Goal: Contribute content

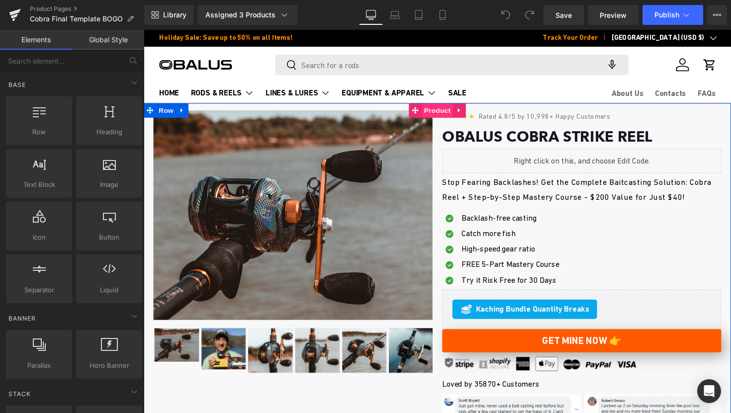
click at [445, 116] on span "Product" at bounding box center [445, 112] width 32 height 15
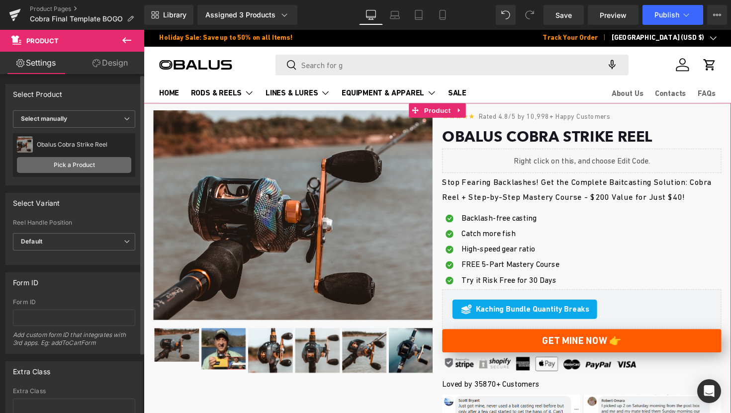
click at [98, 170] on link "Pick a Product" at bounding box center [74, 165] width 114 height 16
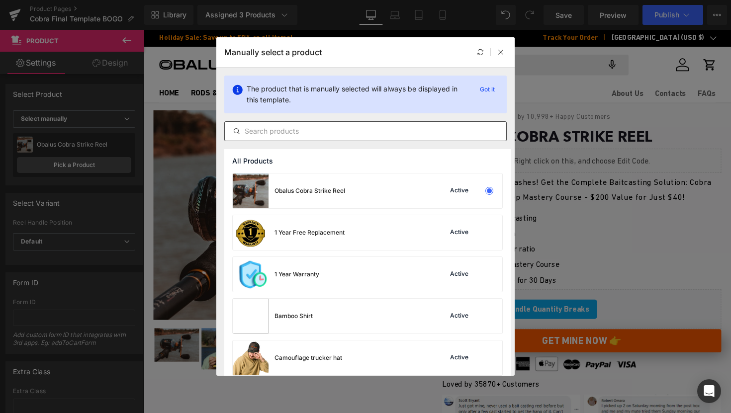
click at [300, 129] on input "text" at bounding box center [365, 131] width 281 height 12
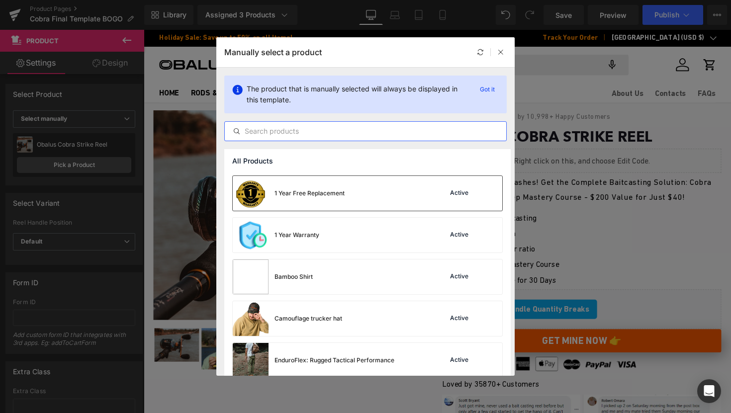
scroll to position [44, 0]
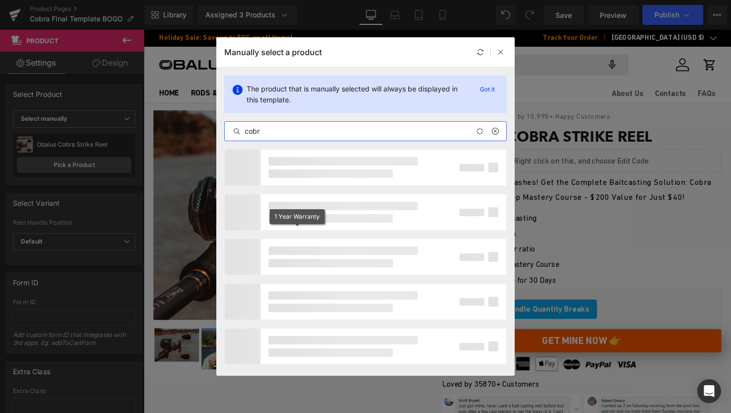
type input "cobra"
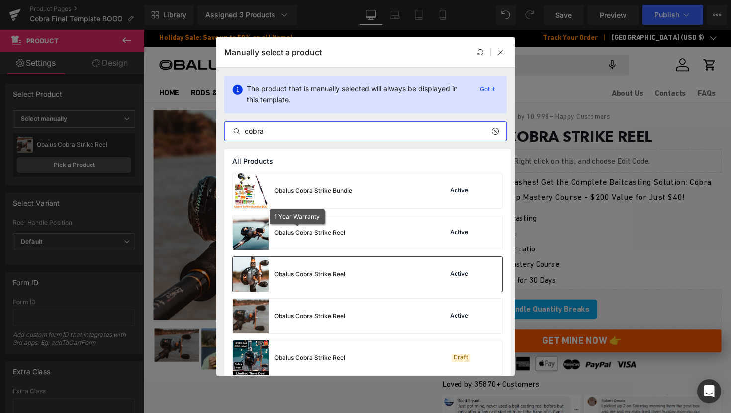
click at [359, 278] on div "Obalus Cobra Strike Reel Active" at bounding box center [367, 274] width 269 height 35
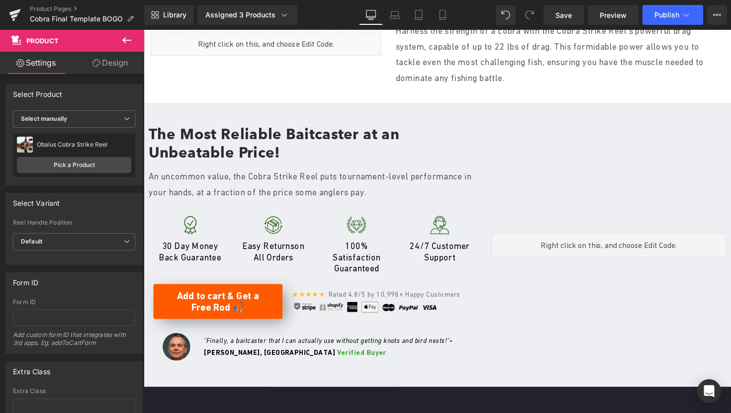
scroll to position [0, 0]
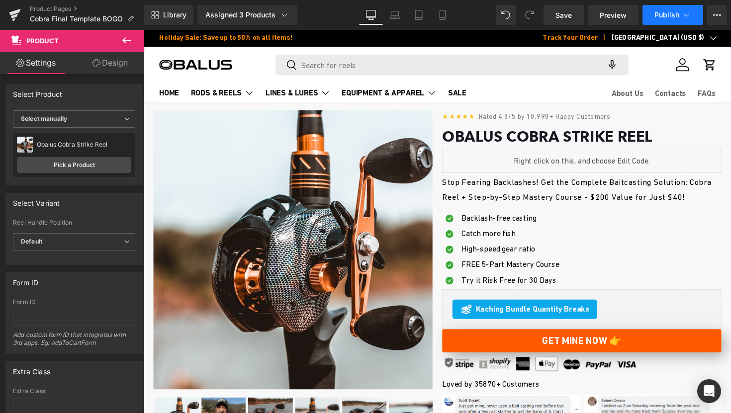
click at [664, 11] on span "Publish" at bounding box center [666, 15] width 25 height 8
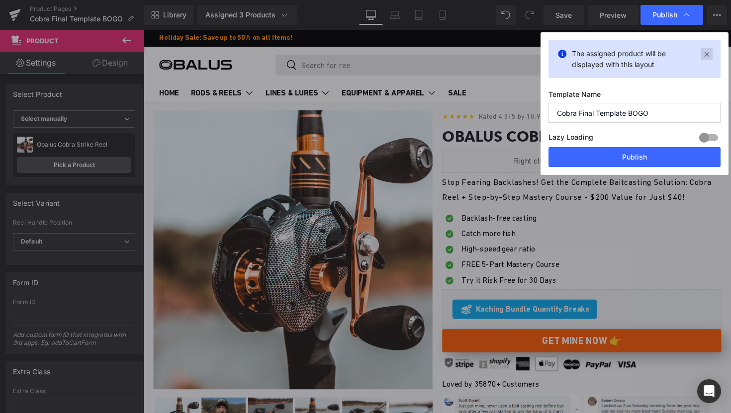
click at [709, 51] on icon at bounding box center [706, 54] width 11 height 12
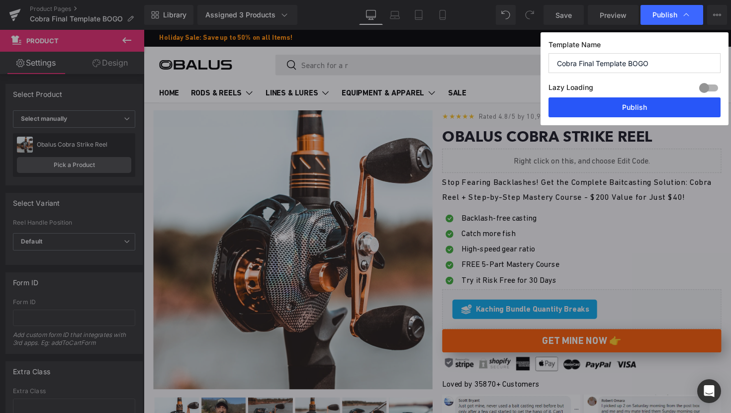
click at [619, 107] on button "Publish" at bounding box center [634, 107] width 172 height 20
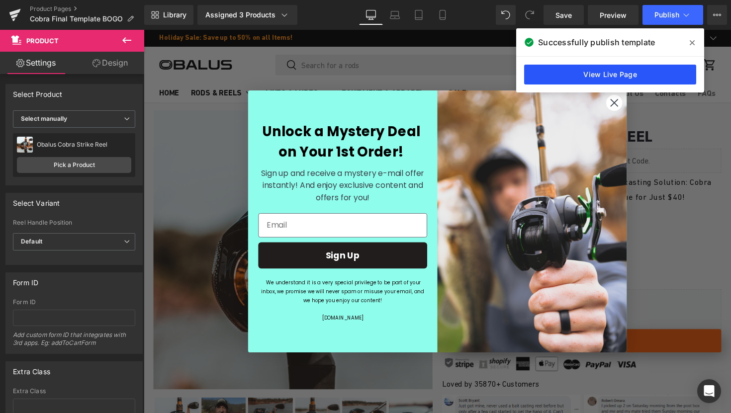
click at [632, 77] on link "View Live Page" at bounding box center [610, 75] width 172 height 20
